Goal: Task Accomplishment & Management: Manage account settings

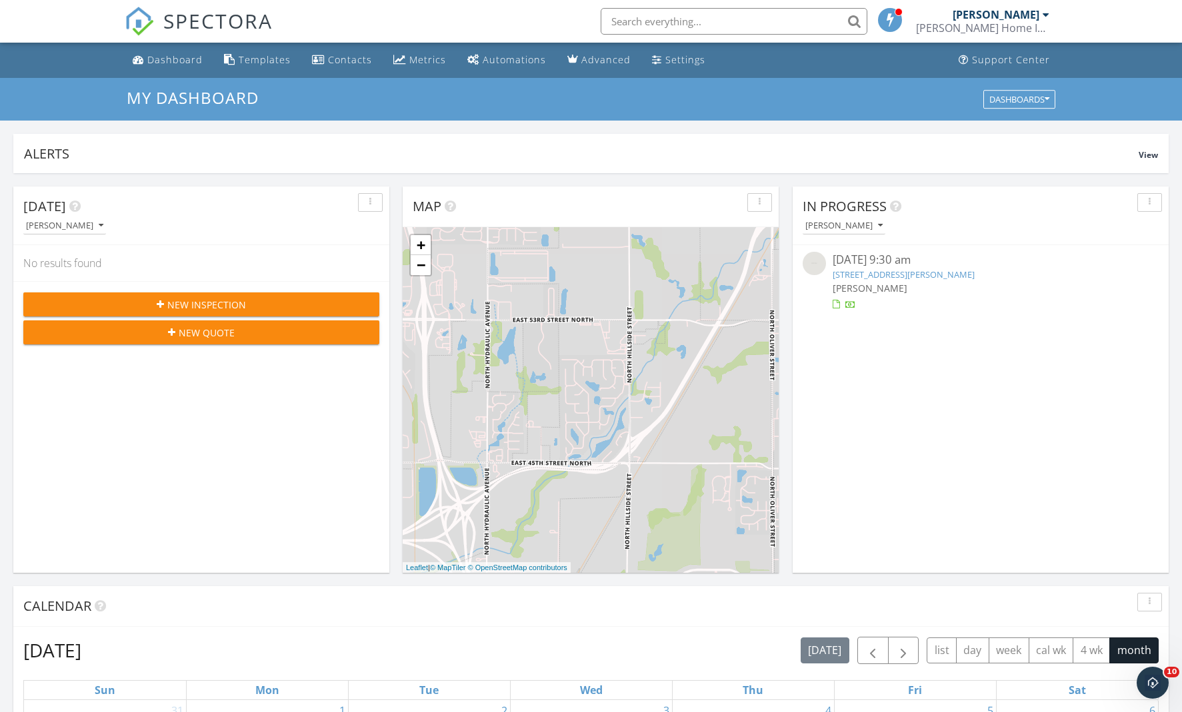
scroll to position [1214, 1182]
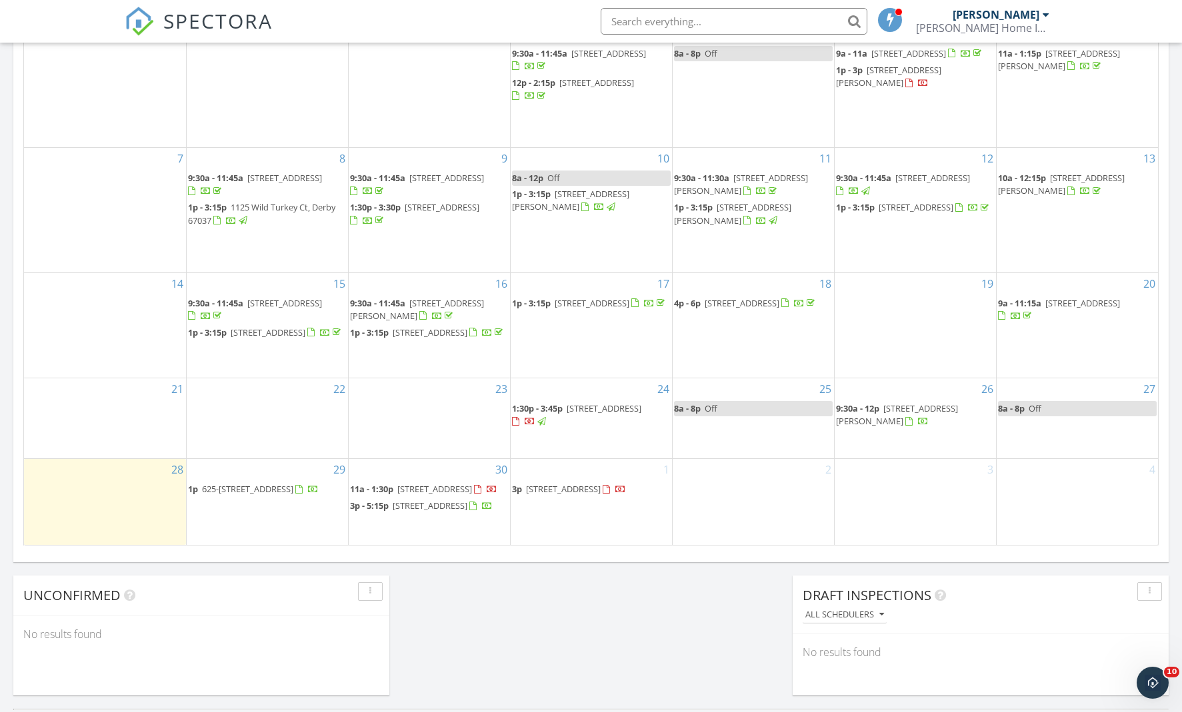
scroll to position [681, 0]
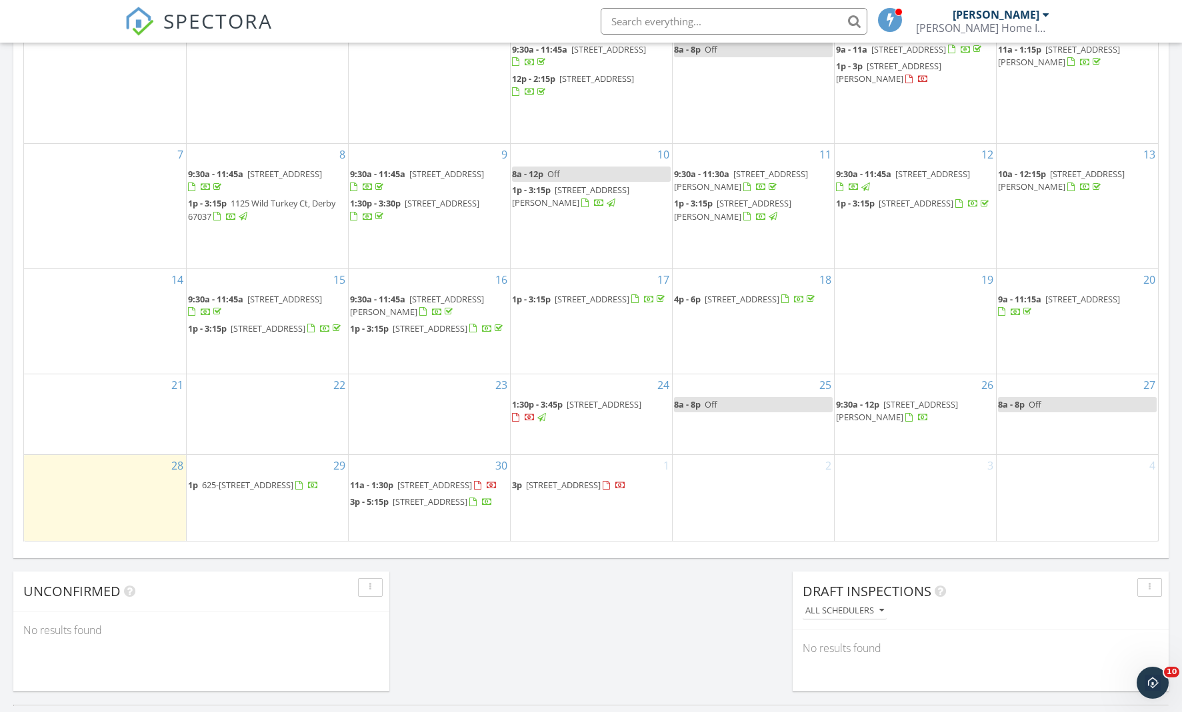
click at [576, 479] on span "748 S Blf Ave, Wichita 67218" at bounding box center [563, 485] width 75 height 12
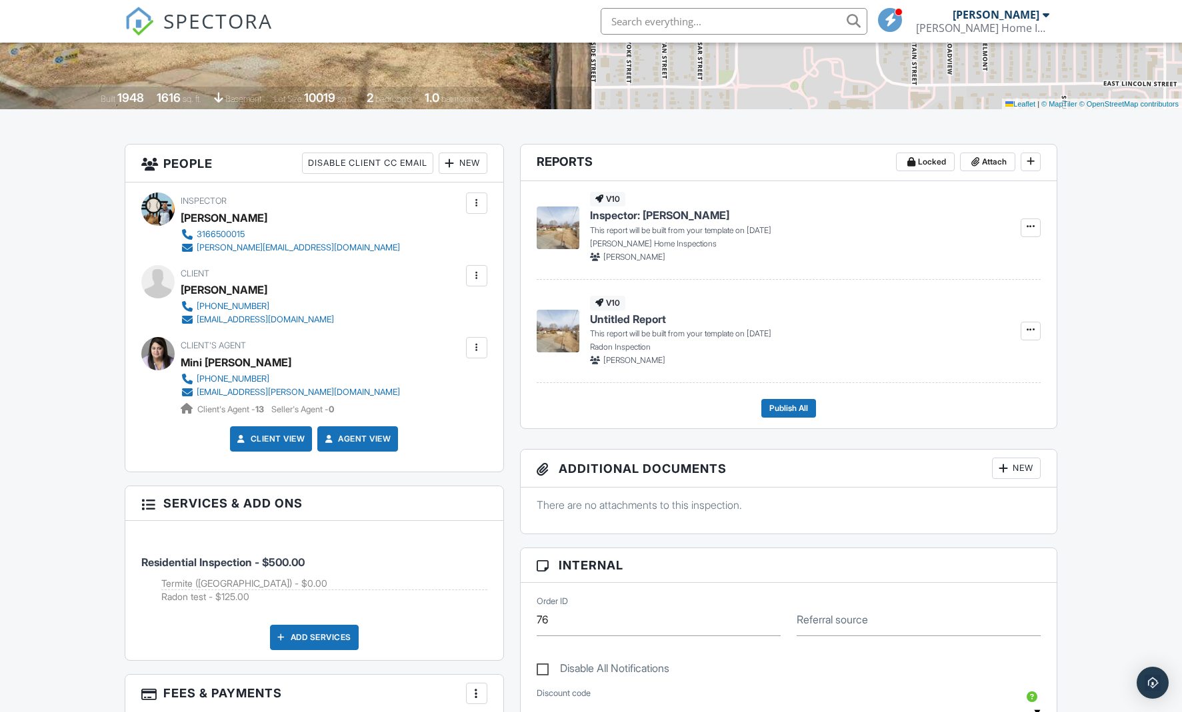
scroll to position [607, 0]
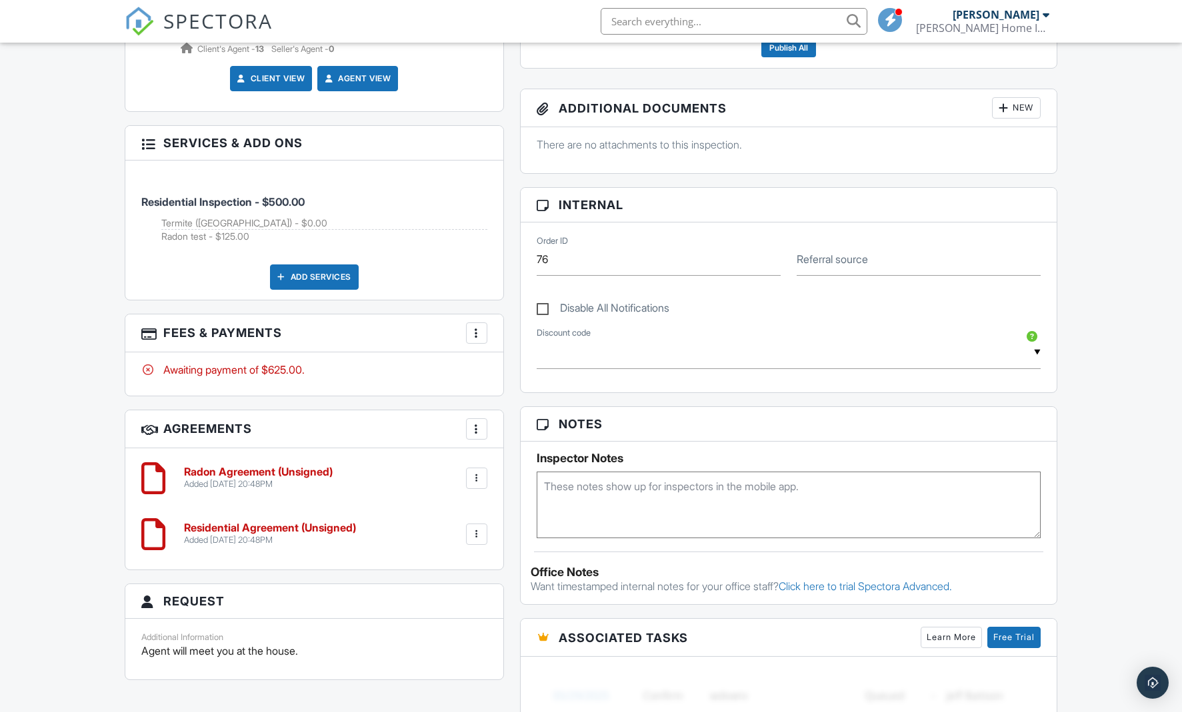
click at [484, 331] on div "More" at bounding box center [476, 333] width 21 height 21
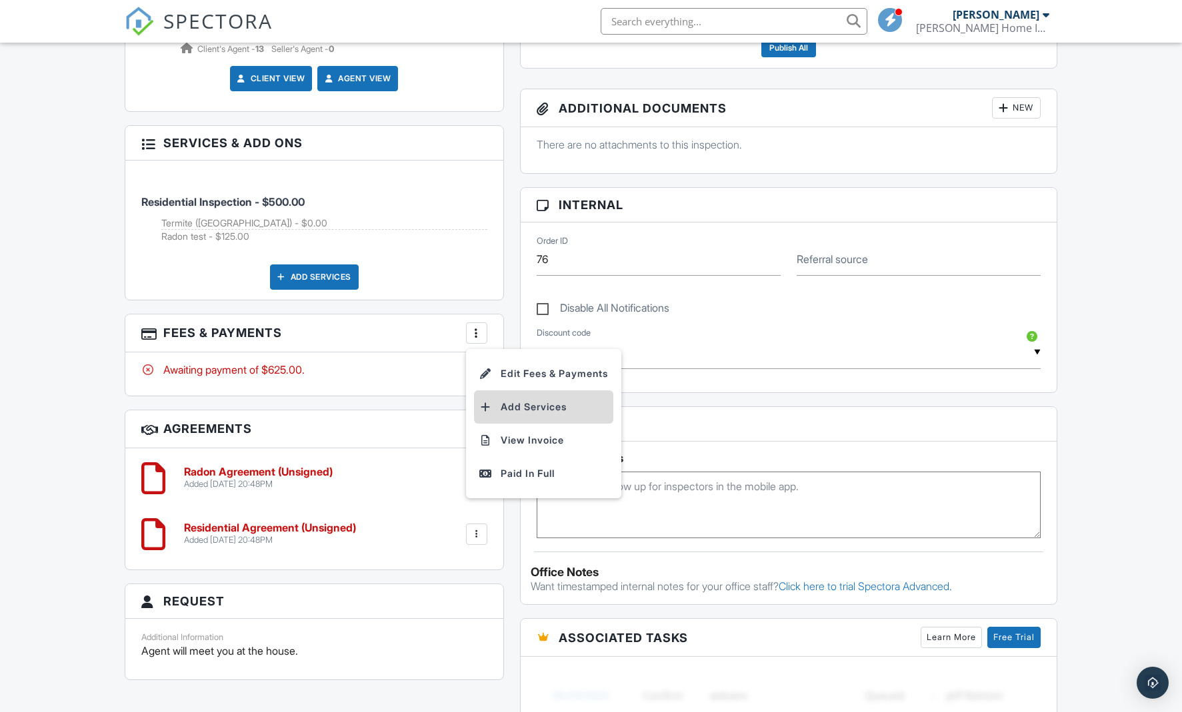
click at [550, 403] on li "Add Services" at bounding box center [543, 407] width 139 height 33
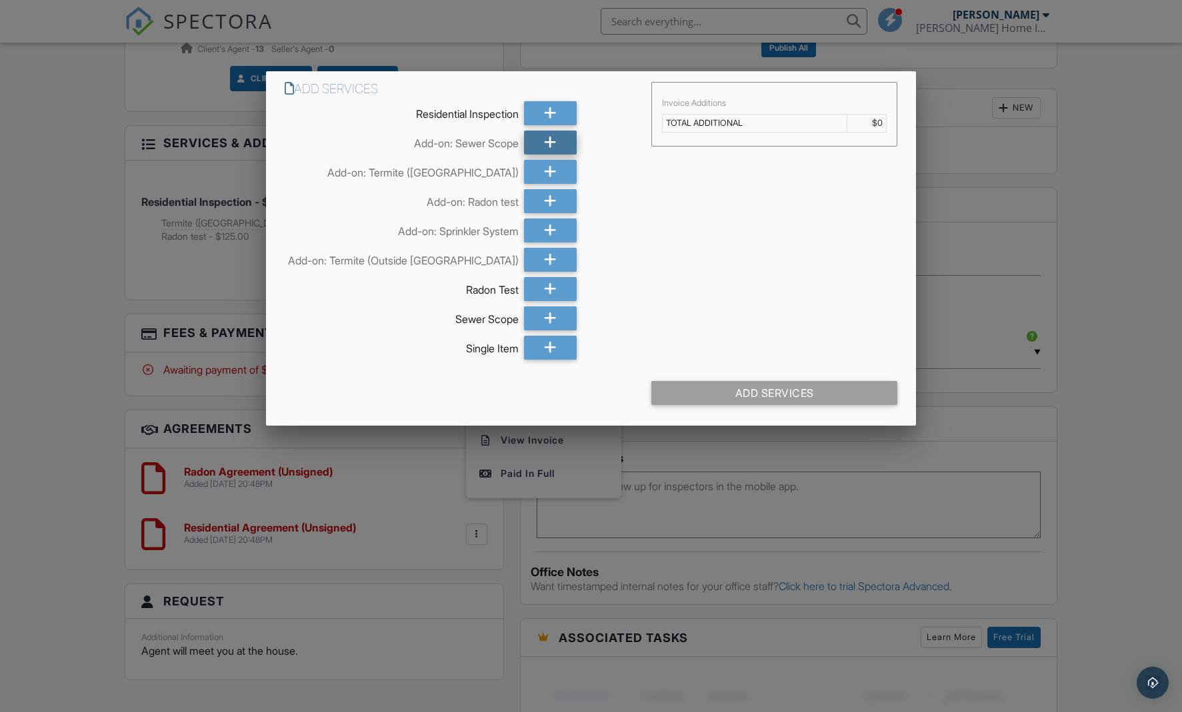
click at [533, 142] on div at bounding box center [550, 143] width 53 height 24
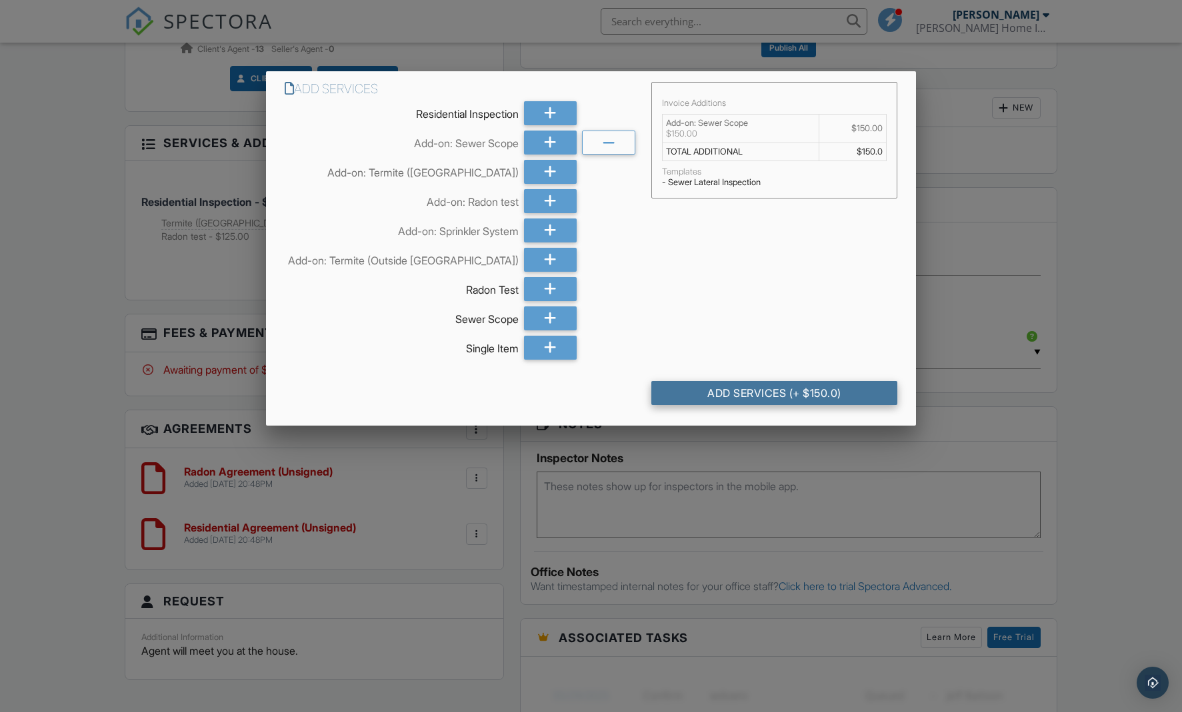
click at [788, 401] on div "Add Services (+ $150.0)" at bounding box center [774, 393] width 246 height 24
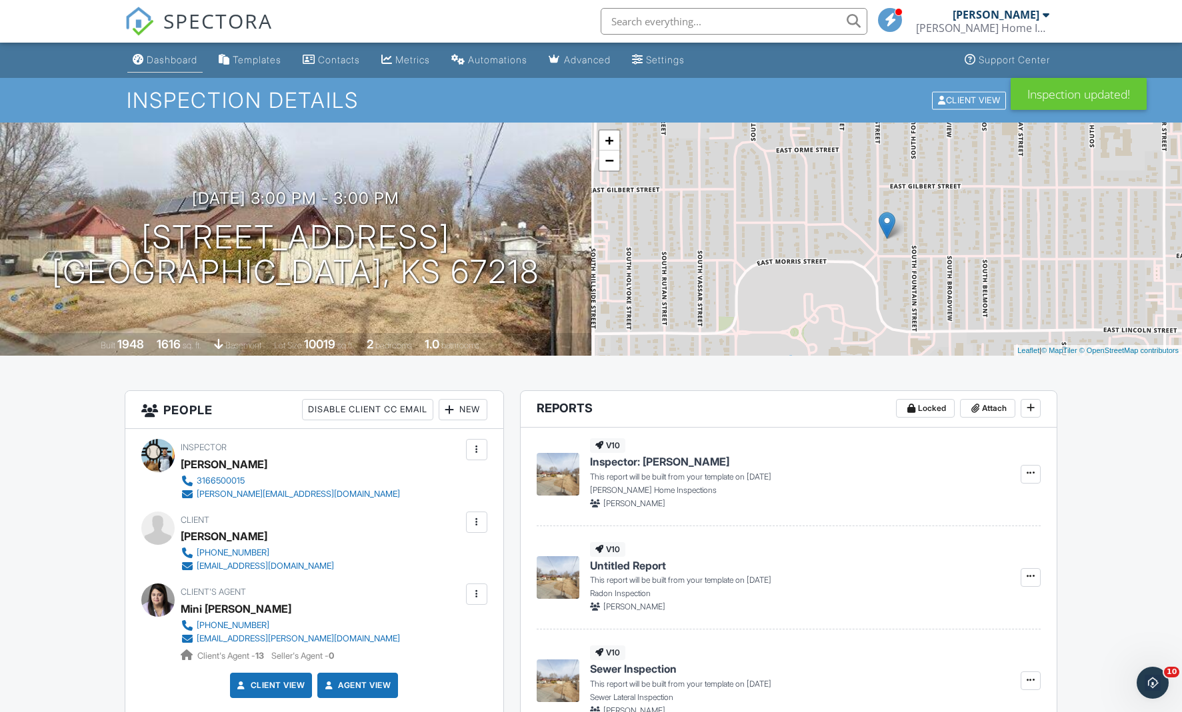
click at [153, 61] on div "Dashboard" at bounding box center [172, 59] width 51 height 11
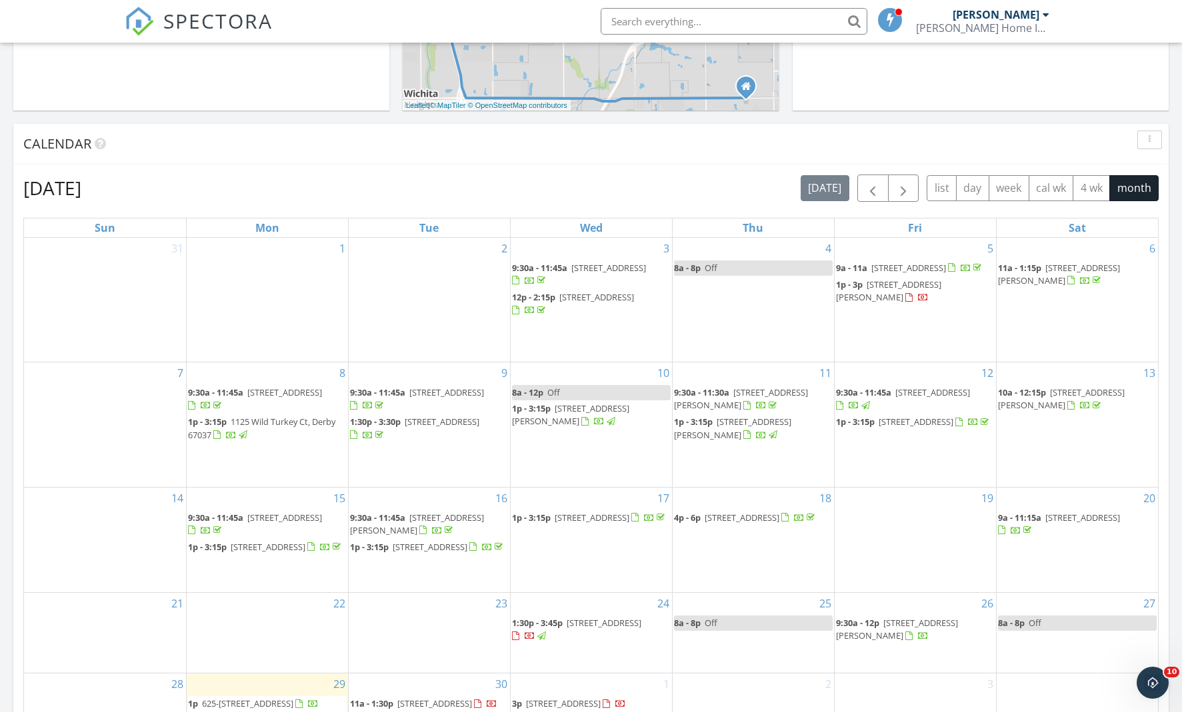
scroll to position [488, 0]
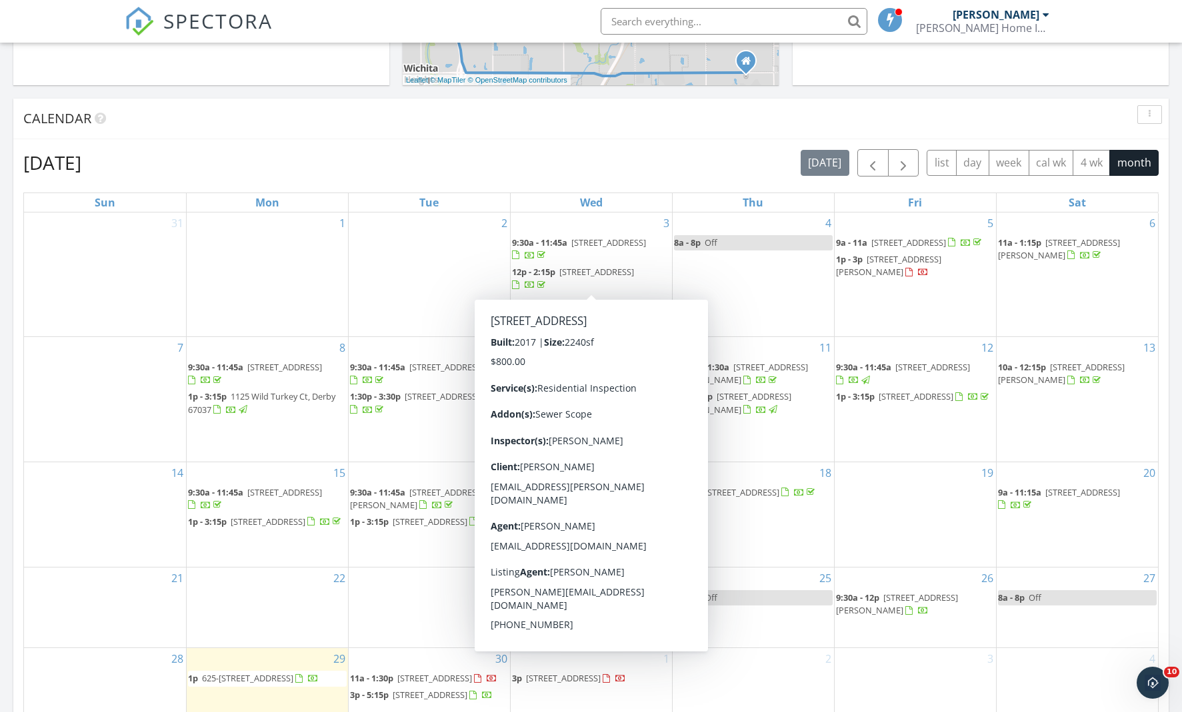
click at [566, 152] on div "September 2025 today list day week cal wk 4 wk month" at bounding box center [590, 162] width 1135 height 27
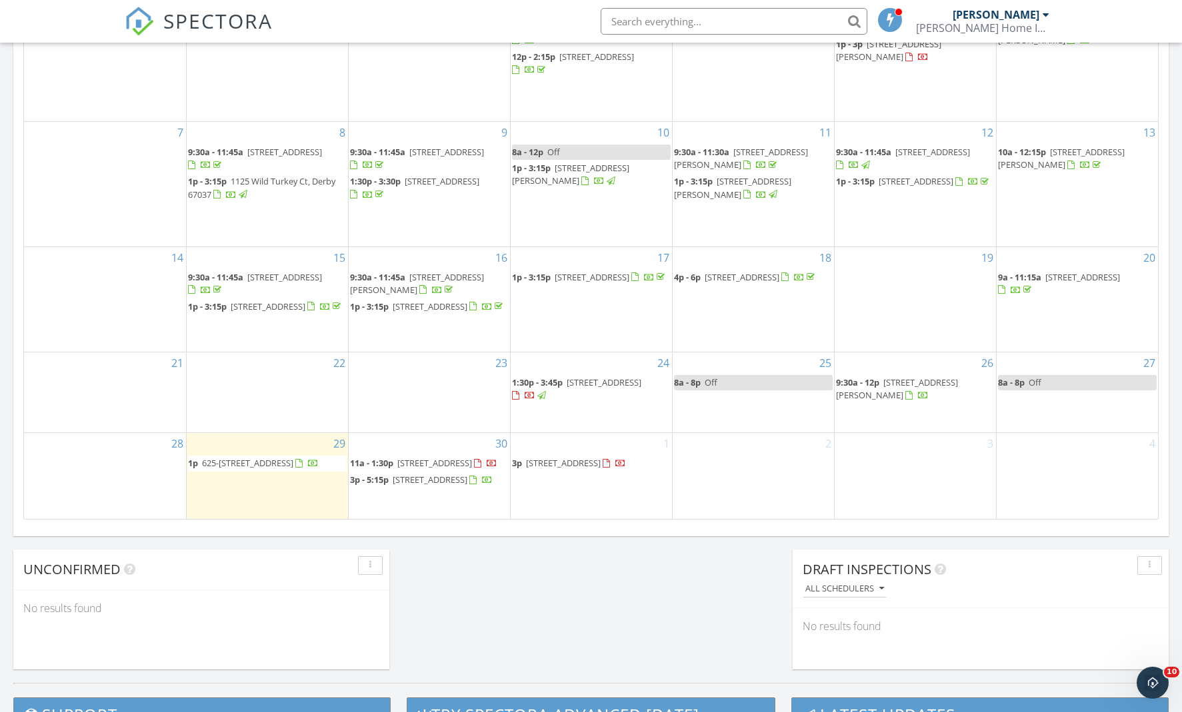
scroll to position [704, 0]
